Goal: Task Accomplishment & Management: Manage account settings

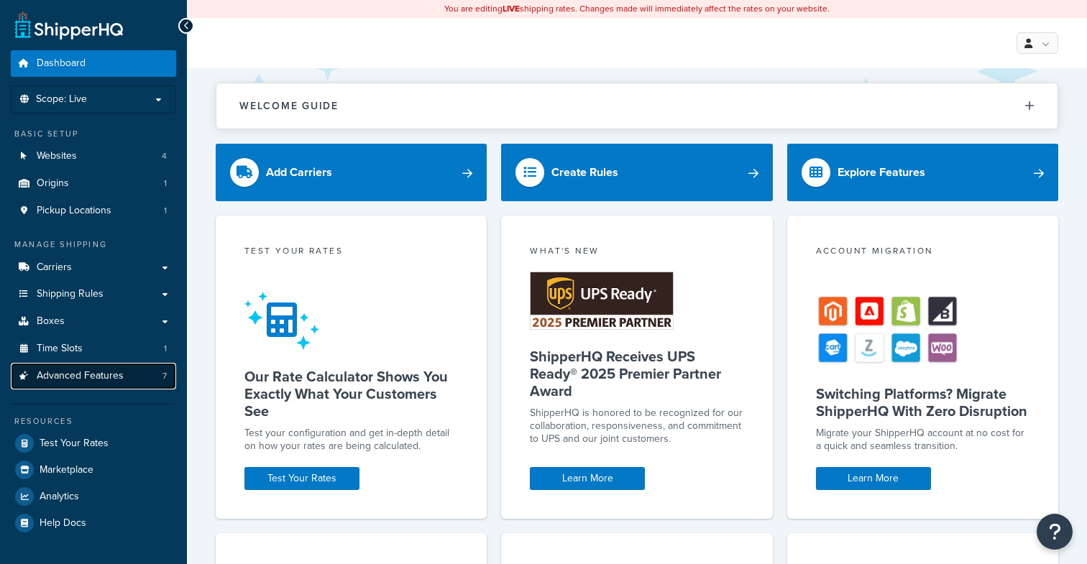
click at [112, 382] on link "Advanced Features 7" at bounding box center [93, 376] width 165 height 27
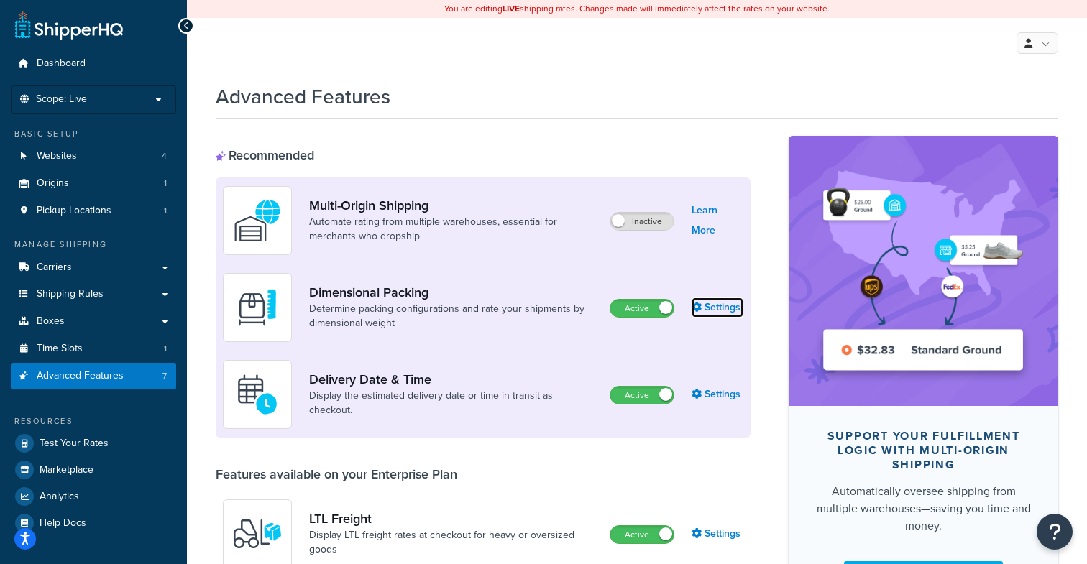
click at [730, 313] on link "Settings" at bounding box center [717, 308] width 52 height 20
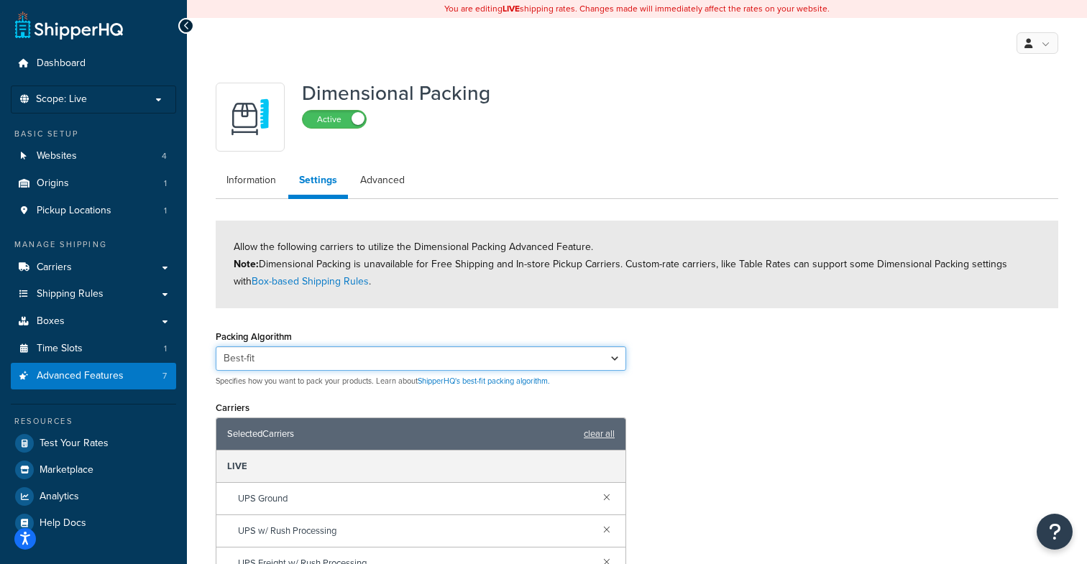
click at [327, 349] on select "Best-fit Best-fit V2 Best-fit Fullest vs Largest" at bounding box center [421, 358] width 410 height 24
click at [551, 357] on select "Best-fit Best-fit V2 Best-fit Fullest vs Largest" at bounding box center [421, 358] width 410 height 24
click at [1037, 42] on link at bounding box center [1037, 43] width 42 height 22
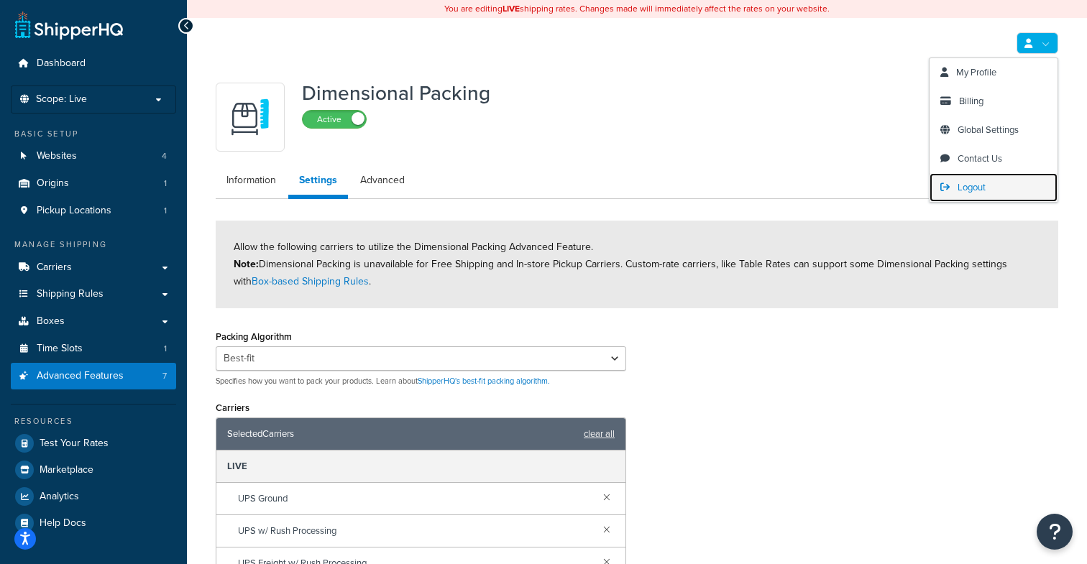
click at [965, 189] on span "Logout" at bounding box center [971, 187] width 28 height 14
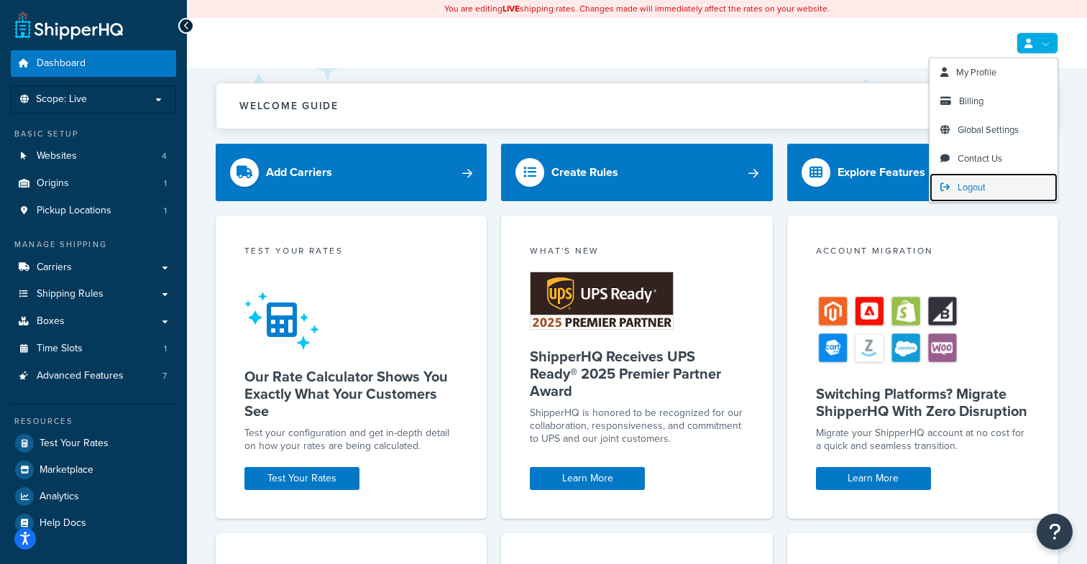
click at [963, 191] on span "Logout" at bounding box center [971, 187] width 28 height 14
